Goal: Task Accomplishment & Management: Manage account settings

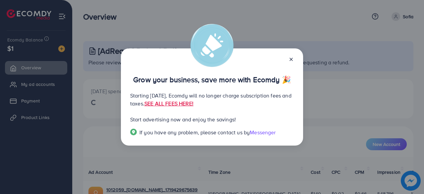
click at [294, 55] on div at bounding box center [288, 59] width 11 height 8
click at [293, 58] on icon at bounding box center [291, 59] width 5 height 5
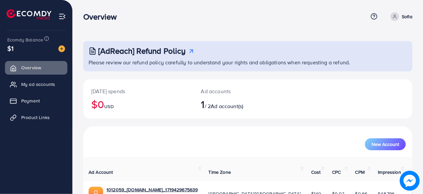
click at [211, 105] on h2 "1 / 2 Ad account(s)" at bounding box center [234, 104] width 66 height 13
click at [232, 110] on h2 "1 / 2 Ad account(s)" at bounding box center [234, 104] width 66 height 13
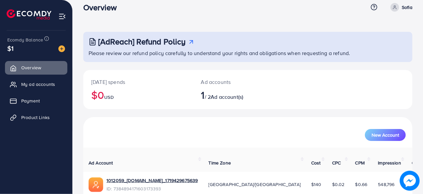
scroll to position [9, 0]
drag, startPoint x: 19, startPoint y: 50, endPoint x: 0, endPoint y: 35, distance: 24.5
click at [0, 35] on div "Ecomdy Balance $1 Overview My ad accounts Payment Product Links" at bounding box center [36, 97] width 73 height 194
click at [19, 52] on div "$1" at bounding box center [36, 48] width 58 height 10
click at [16, 45] on div "$1" at bounding box center [36, 48] width 58 height 10
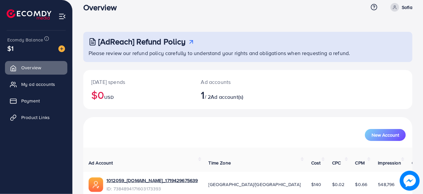
click at [16, 45] on div "$1" at bounding box center [36, 48] width 58 height 10
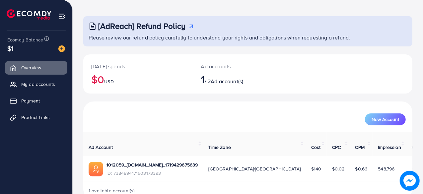
scroll to position [34, 0]
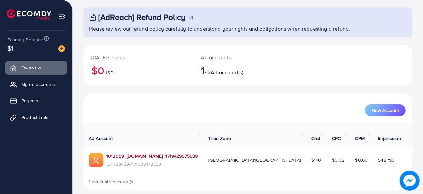
click at [145, 152] on link "1012059_[DOMAIN_NAME]_1719429675639" at bounding box center [151, 155] width 91 height 7
